Goal: Task Accomplishment & Management: Use online tool/utility

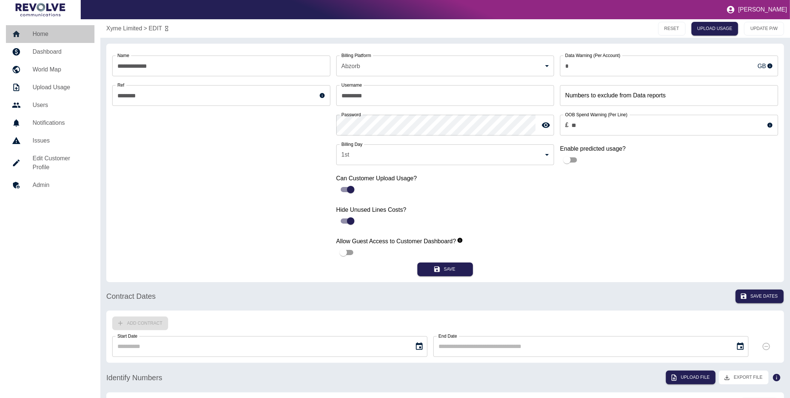
click at [31, 34] on div at bounding box center [22, 34] width 21 height 9
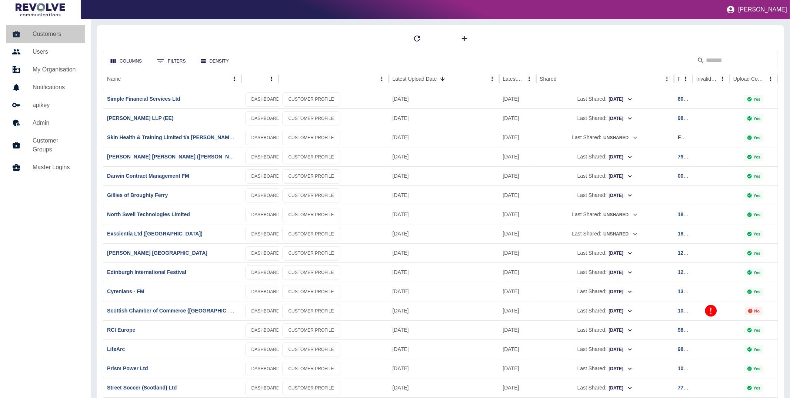
click at [49, 40] on link "Customers" at bounding box center [45, 34] width 79 height 18
click at [51, 39] on link "Customers" at bounding box center [45, 34] width 79 height 18
click at [717, 63] on input "Search" at bounding box center [735, 60] width 59 height 12
type input "**********"
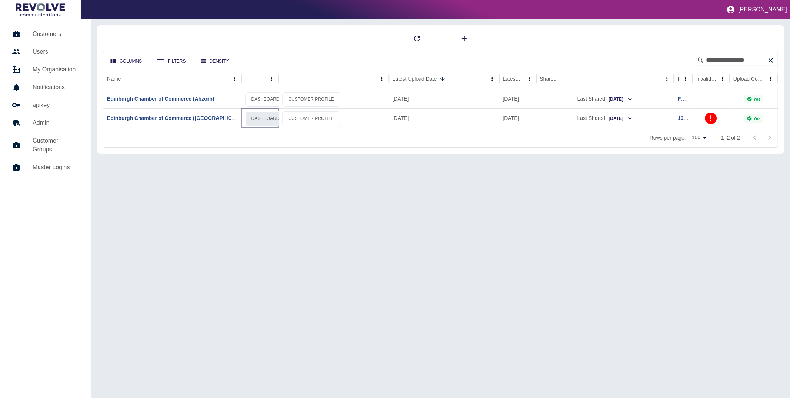
click at [260, 113] on link "DASHBOARD" at bounding box center [265, 119] width 41 height 14
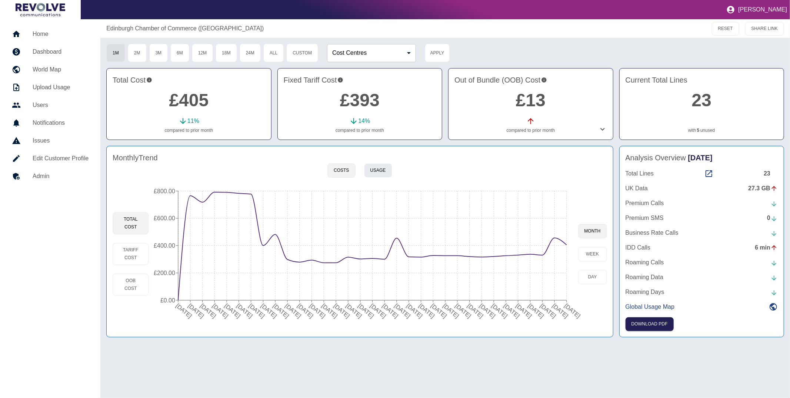
click at [380, 171] on button "Usage" at bounding box center [378, 170] width 28 height 14
